Goal: Check status

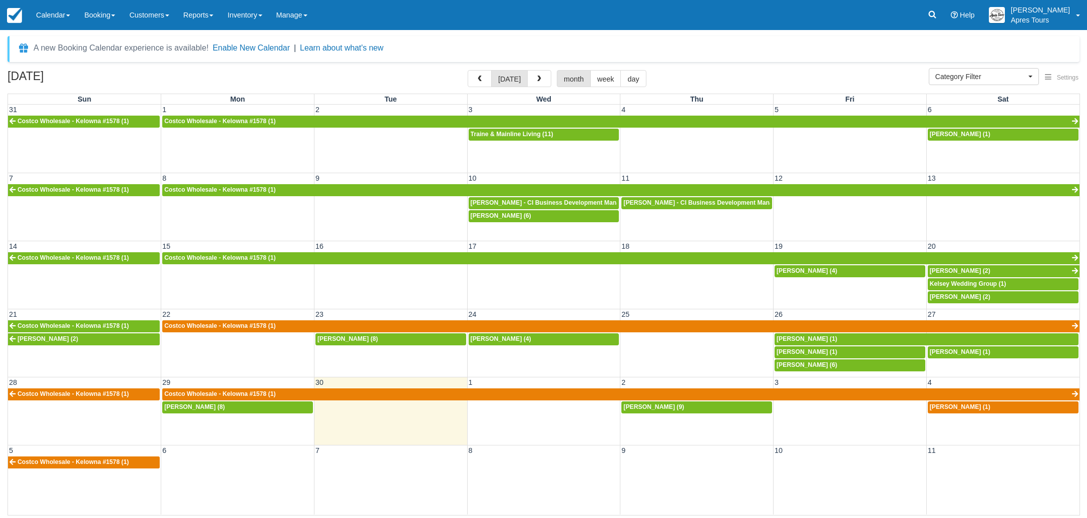
select select
click at [990, 410] on div "Kevin Isabey (1)" at bounding box center [1003, 407] width 147 height 8
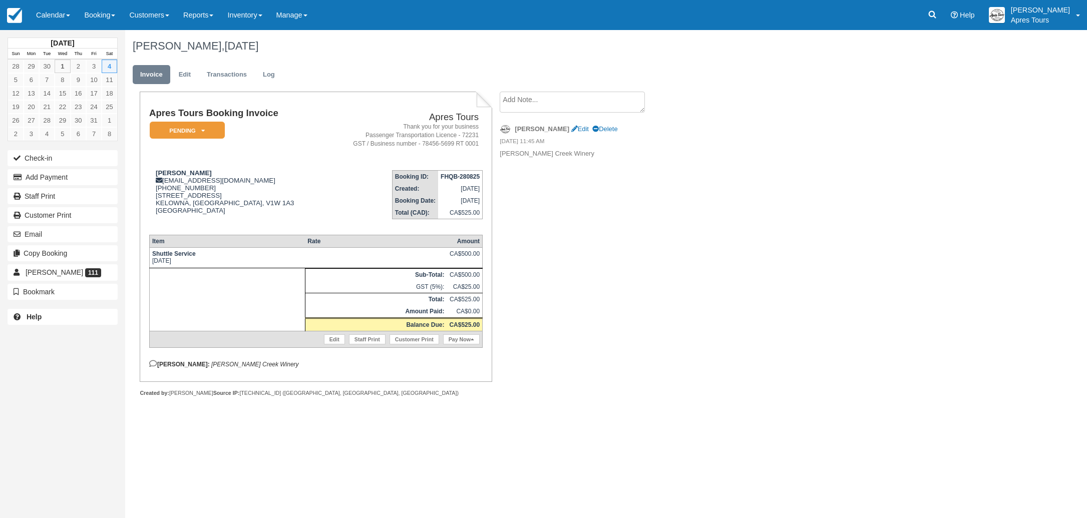
click at [977, 409] on div "[DATE] Sun Mon Tue Wed Thu Fri Sat 28 29 30 1 2 3 4 5 6 7 8 9 10 11 12 13 14 15…" at bounding box center [543, 274] width 1087 height 488
click at [10, 18] on img at bounding box center [14, 15] width 15 height 15
